Goal: Task Accomplishment & Management: Complete application form

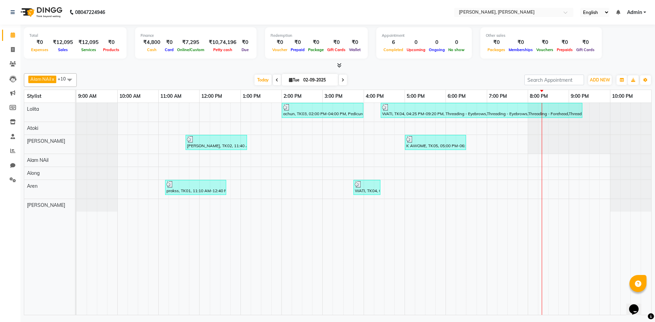
click at [546, 275] on td at bounding box center [543, 209] width 10 height 212
click at [13, 50] on icon at bounding box center [13, 49] width 4 height 5
select select "service"
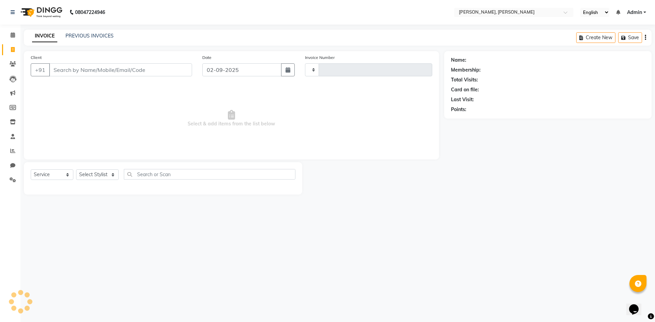
type input "0612"
select select "5264"
click at [68, 178] on select "Select Service Product Membership Package Voucher Prepaid Gift Card" at bounding box center [52, 175] width 43 height 11
click at [31, 170] on select "Select Service Product Membership Package Voucher Prepaid Gift Card" at bounding box center [52, 175] width 43 height 11
click at [109, 176] on select "Select Stylist Alam NAil Along Aren Atoki [PERSON_NAME] [PERSON_NAME]" at bounding box center [97, 175] width 43 height 11
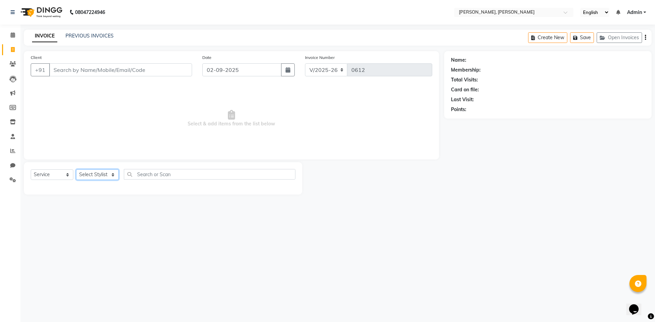
select select "62588"
click at [76, 170] on select "Select Stylist Alam NAil Along Aren Atoki [PERSON_NAME] [PERSON_NAME]" at bounding box center [97, 175] width 43 height 11
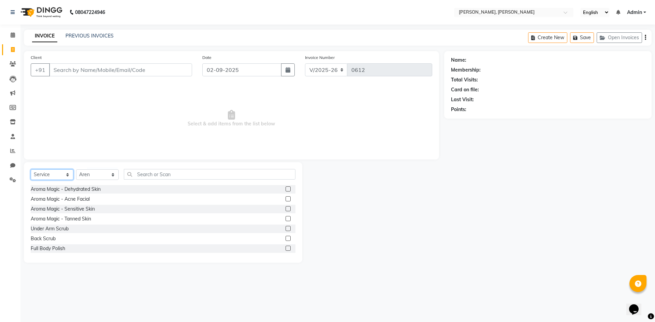
click at [69, 177] on select "Select Service Product Membership Package Voucher Prepaid Gift Card" at bounding box center [52, 175] width 43 height 11
click at [31, 170] on select "Select Service Product Membership Package Voucher Prepaid Gift Card" at bounding box center [52, 175] width 43 height 11
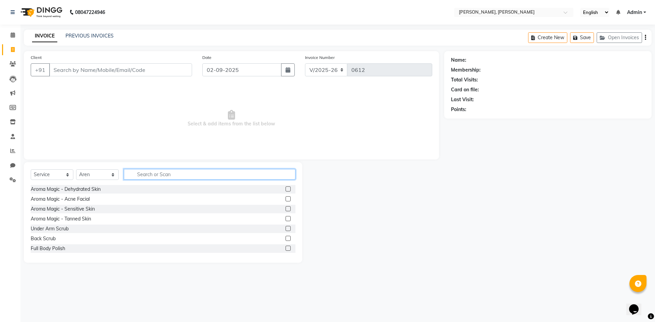
click at [160, 172] on input "text" at bounding box center [210, 174] width 172 height 11
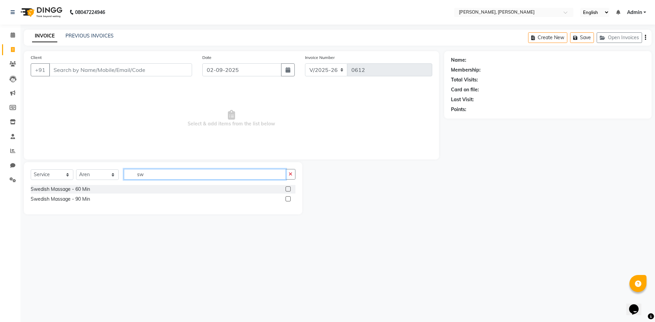
type input "sw"
click at [287, 189] on label at bounding box center [288, 189] width 5 height 5
click at [287, 189] on input "checkbox" at bounding box center [288, 189] width 4 height 4
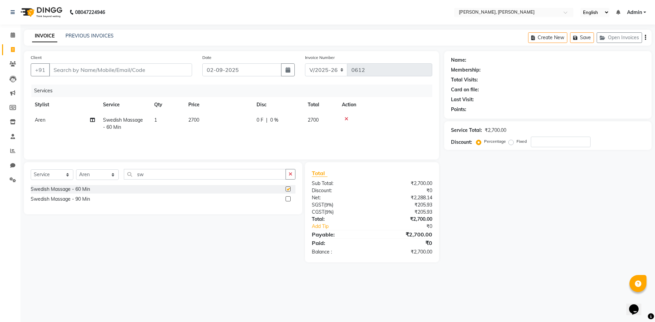
checkbox input "false"
click at [176, 176] on input "sw" at bounding box center [205, 174] width 162 height 11
type input "s"
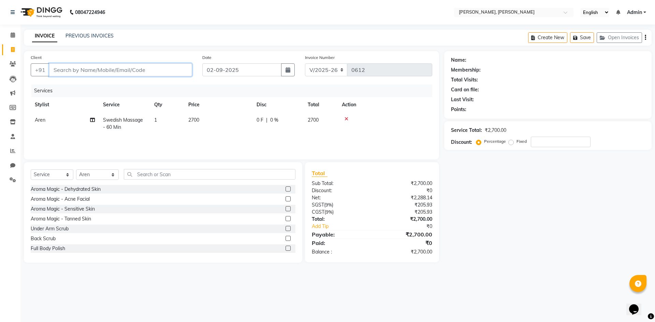
click at [132, 72] on input "Client" at bounding box center [120, 69] width 143 height 13
type input "d"
type input "0"
click at [89, 73] on input "dr" at bounding box center [103, 69] width 108 height 13
type input "d"
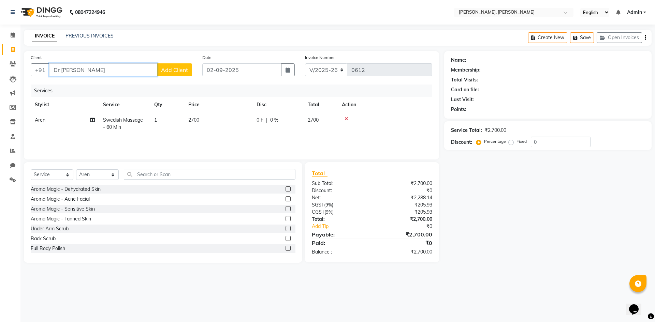
click at [92, 72] on input "Dr [PERSON_NAME]" at bounding box center [103, 69] width 108 height 13
type input "D"
click at [89, 66] on input "Client" at bounding box center [120, 69] width 143 height 13
click at [89, 65] on input "Client" at bounding box center [120, 69] width 143 height 13
type input "n"
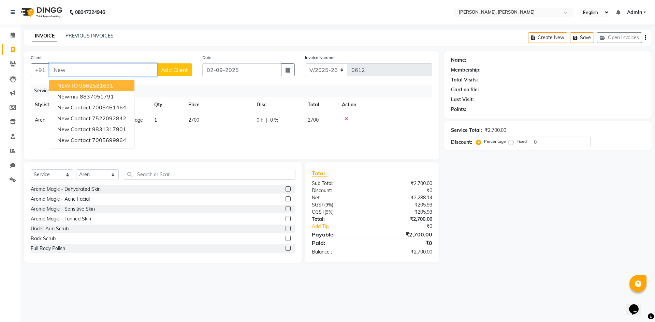
click at [121, 86] on button "NEWTO 9862581631" at bounding box center [91, 85] width 85 height 11
type input "9862581631"
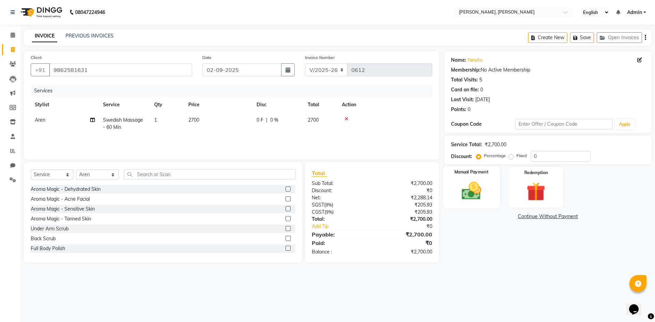
click at [489, 196] on div "Manual Payment" at bounding box center [471, 187] width 57 height 42
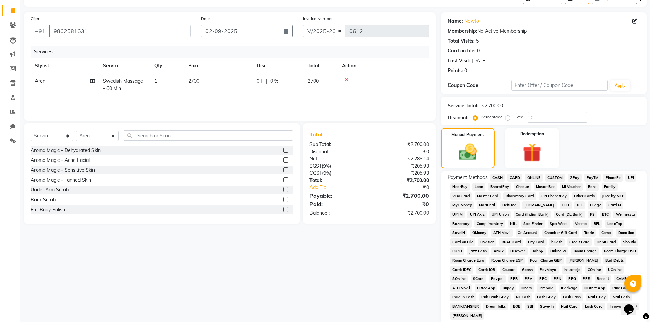
scroll to position [91, 0]
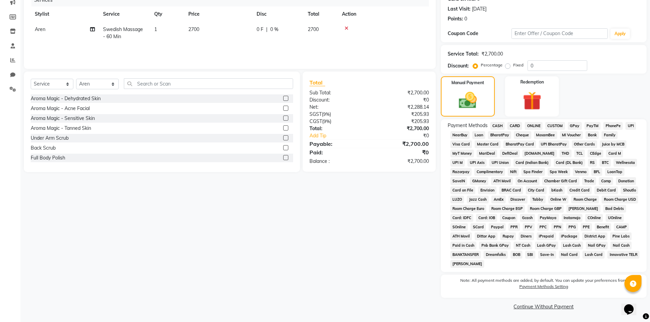
click at [536, 125] on span "ONLINE" at bounding box center [534, 126] width 18 height 8
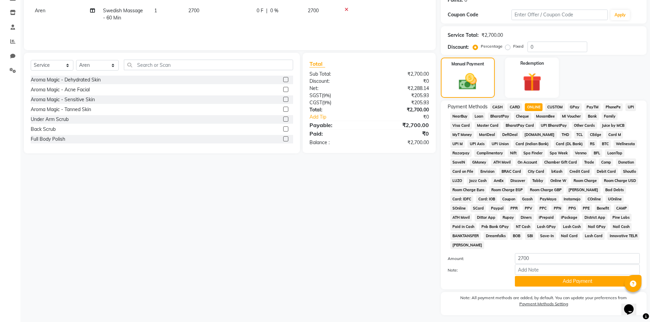
scroll to position [127, 0]
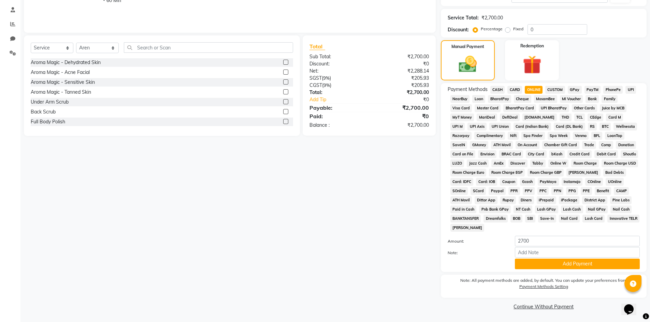
click at [495, 90] on span "CASH" at bounding box center [497, 90] width 15 height 8
click at [580, 266] on button "Add Payment" at bounding box center [577, 264] width 125 height 11
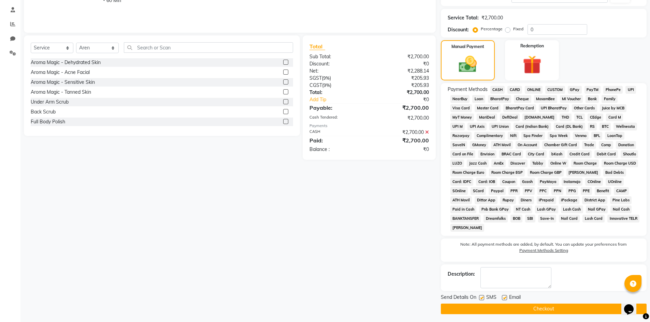
click at [568, 308] on button "Checkout" at bounding box center [544, 309] width 206 height 11
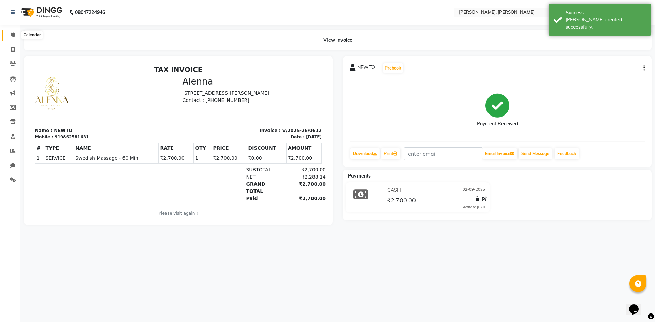
click at [11, 35] on icon at bounding box center [13, 34] width 4 height 5
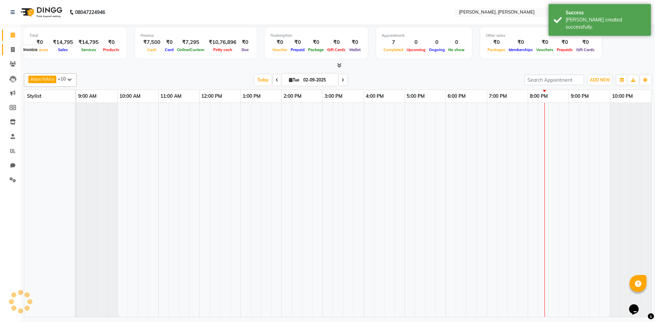
click at [12, 48] on icon at bounding box center [13, 49] width 4 height 5
select select "service"
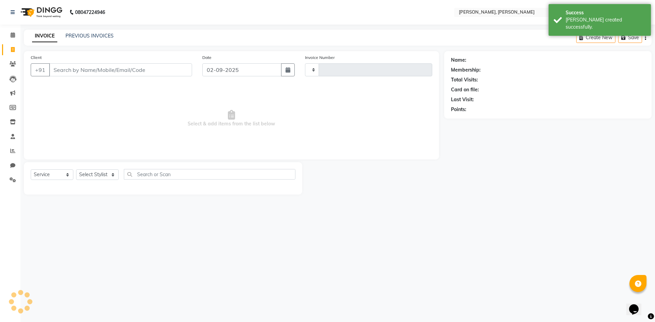
type input "0613"
select select "5264"
drag, startPoint x: 14, startPoint y: 25, endPoint x: 10, endPoint y: 33, distance: 8.4
click at [14, 26] on div "Calendar Invoice Clients Leads Marketing Members Inventory Staff Reports Chat S…" at bounding box center [46, 165] width 92 height 293
click at [11, 33] on icon at bounding box center [13, 34] width 4 height 5
